Goal: Transaction & Acquisition: Book appointment/travel/reservation

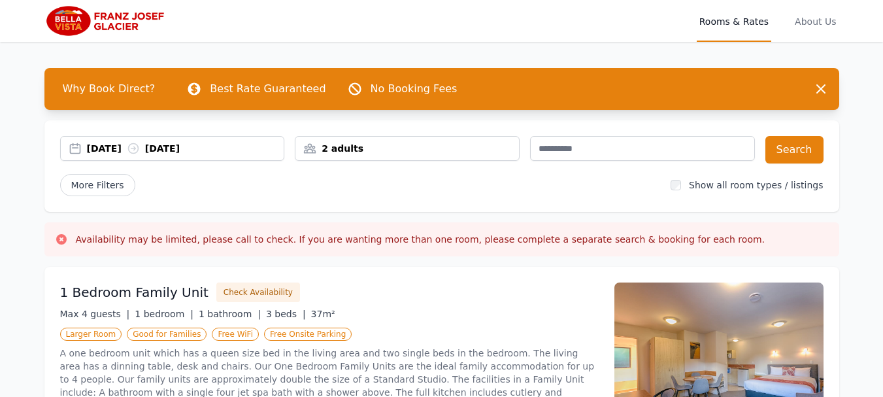
click at [114, 151] on div "[DATE] [DATE]" at bounding box center [185, 148] width 197 height 13
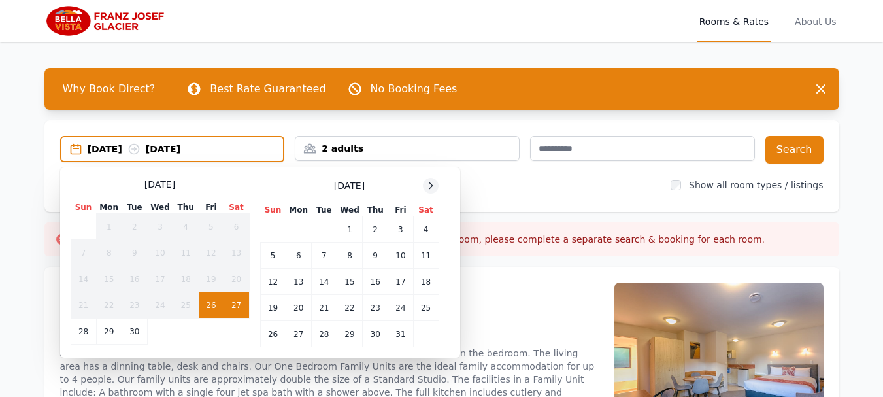
click at [429, 191] on div at bounding box center [431, 186] width 16 height 16
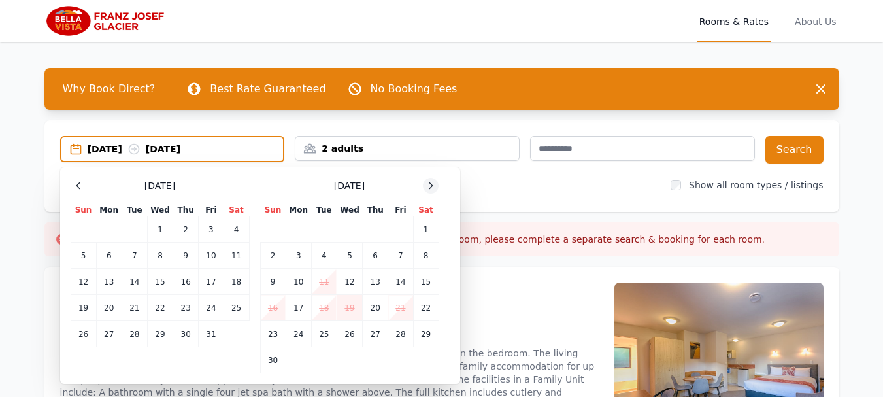
click at [429, 191] on div at bounding box center [431, 186] width 16 height 16
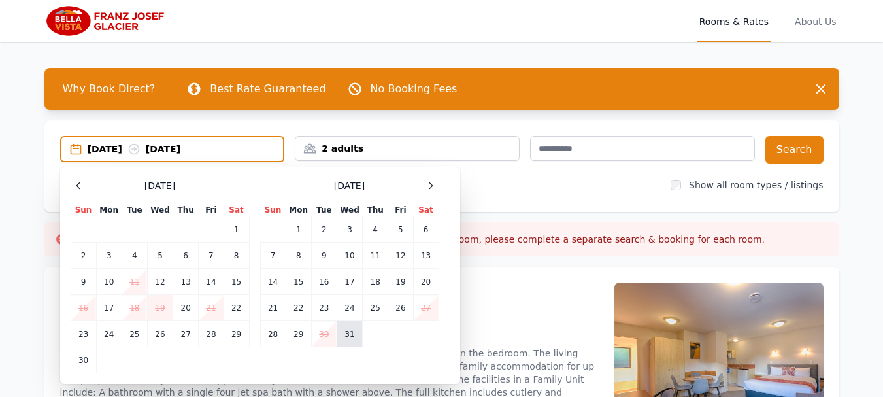
click at [348, 338] on td "31" at bounding box center [349, 334] width 25 height 26
click at [432, 185] on icon at bounding box center [430, 185] width 3 height 6
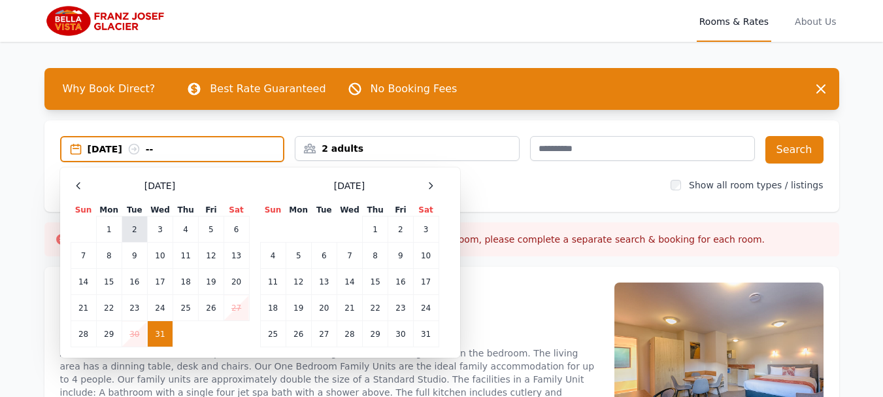
click at [137, 228] on td "2" at bounding box center [134, 229] width 25 height 26
click at [110, 227] on td "1" at bounding box center [108, 229] width 25 height 26
click at [124, 227] on td "2" at bounding box center [134, 229] width 25 height 26
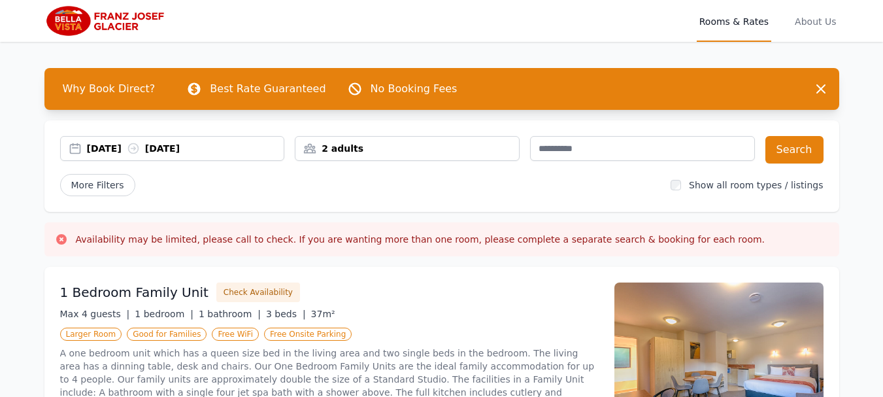
click at [95, 149] on div "[DATE] [DATE]" at bounding box center [185, 148] width 197 height 13
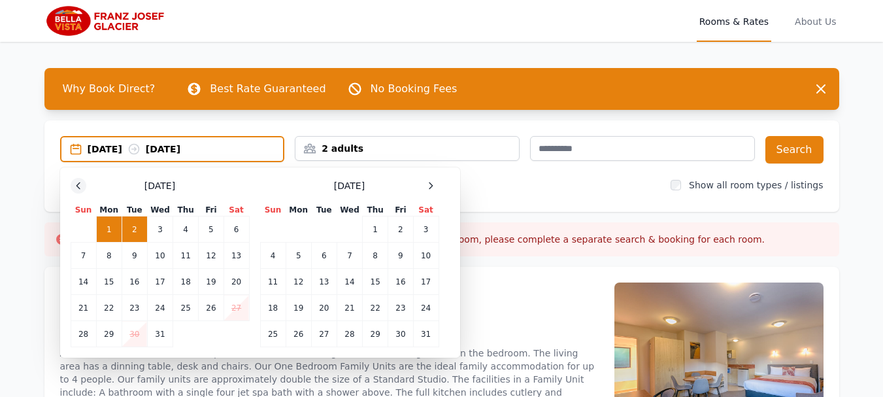
click at [79, 184] on icon at bounding box center [78, 185] width 10 height 10
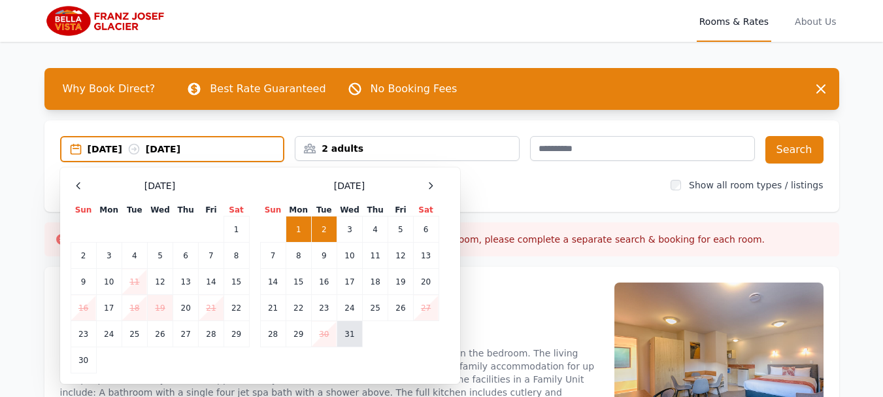
click at [348, 337] on td "31" at bounding box center [349, 334] width 25 height 26
click at [432, 190] on icon at bounding box center [430, 185] width 10 height 10
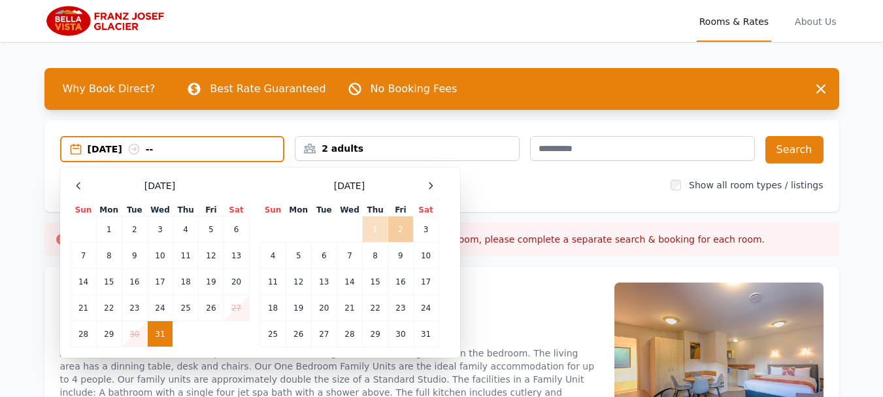
click at [395, 226] on td "2" at bounding box center [400, 229] width 25 height 26
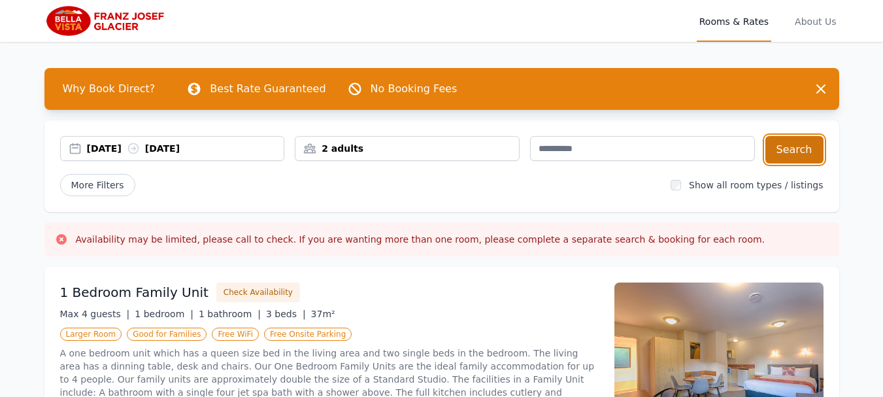
click at [793, 157] on button "Search" at bounding box center [794, 149] width 58 height 27
